Goal: Register for event/course

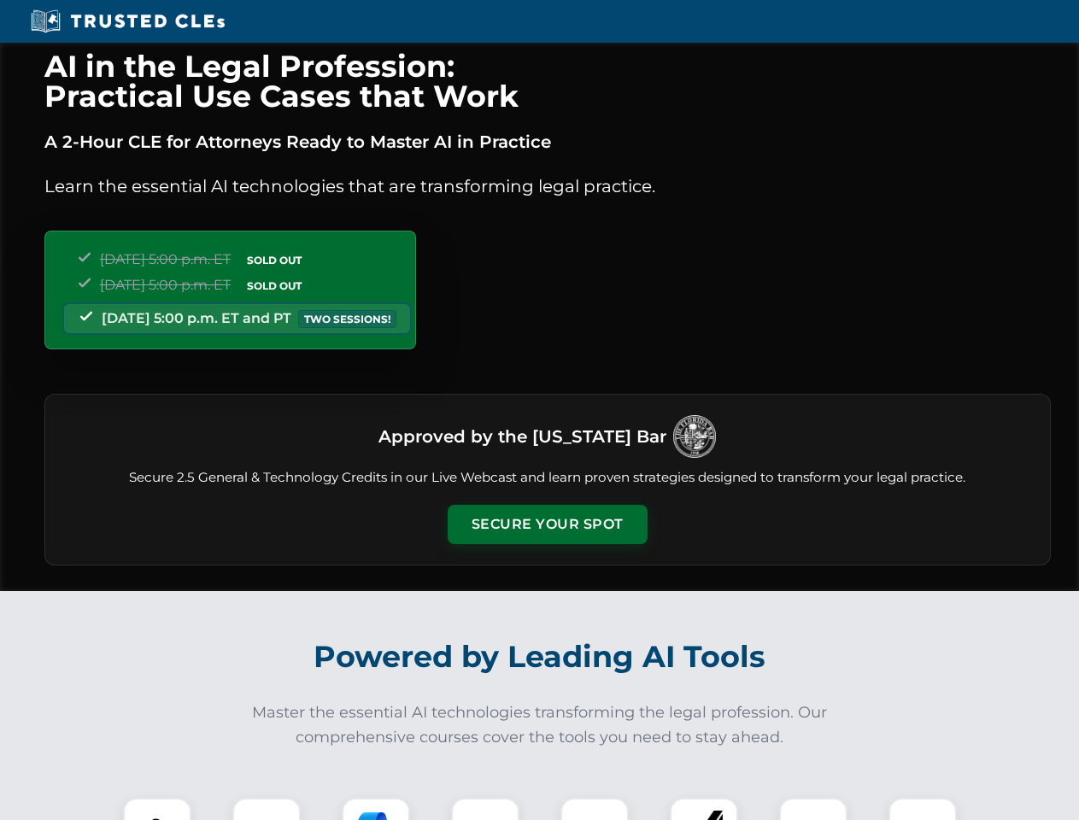
click at [547, 525] on button "Secure Your Spot" at bounding box center [548, 524] width 200 height 39
click at [157, 809] on img at bounding box center [157, 833] width 50 height 50
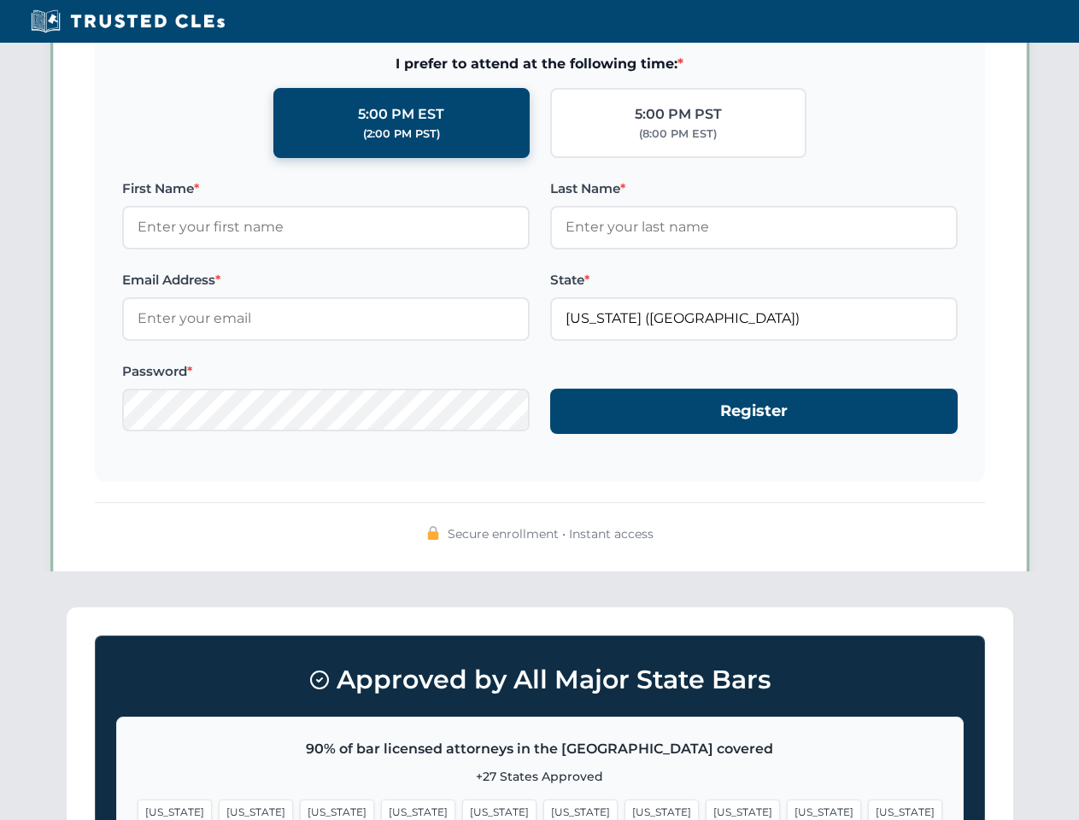
click at [625, 809] on span "[US_STATE]" at bounding box center [662, 812] width 74 height 25
click at [787, 809] on span "[US_STATE]" at bounding box center [824, 812] width 74 height 25
